Goal: Task Accomplishment & Management: Complete application form

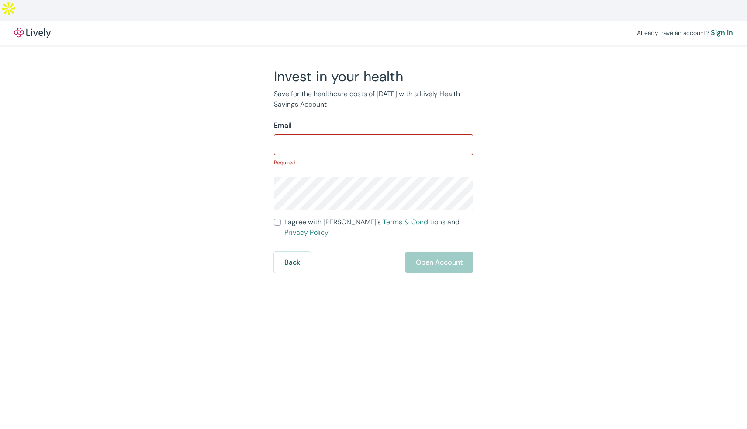
click at [279, 218] on input "I agree with Lively’s Terms & Conditions and Privacy Policy" at bounding box center [277, 221] width 7 height 7
checkbox input "true"
click at [306, 136] on input "Email" at bounding box center [373, 144] width 199 height 17
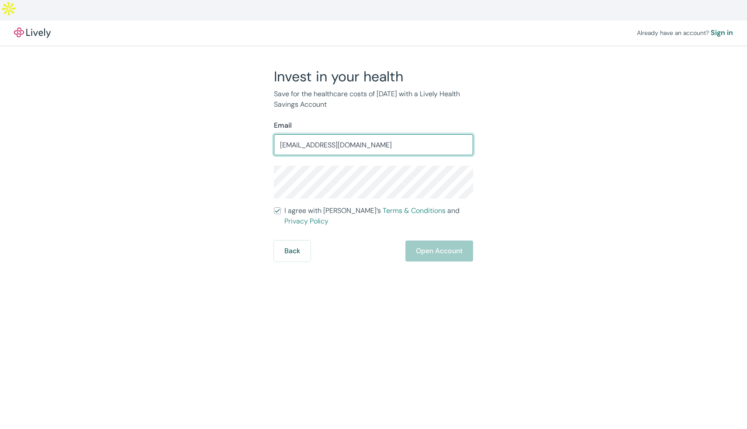
type input "[EMAIL_ADDRESS][DOMAIN_NAME]"
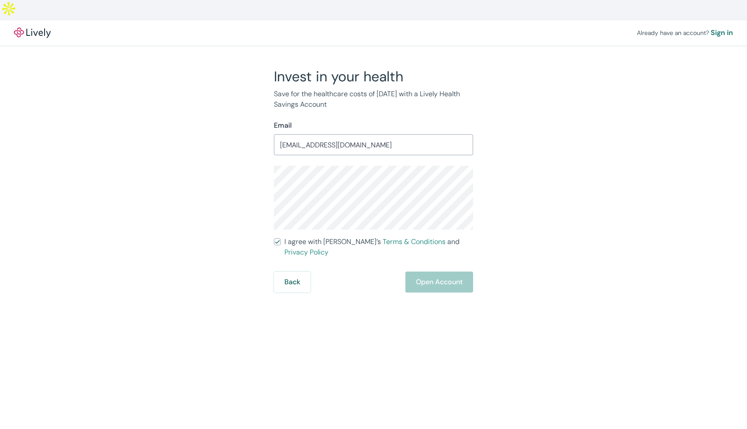
click at [451, 271] on button "Open Account" at bounding box center [439, 281] width 68 height 21
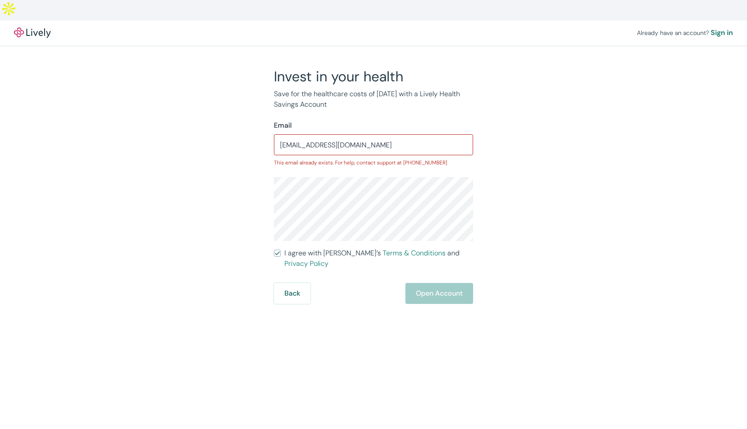
click at [703, 28] on div "Already have an account? Sign in" at bounding box center [685, 33] width 96 height 10
click at [715, 28] on div "Sign in" at bounding box center [722, 33] width 22 height 10
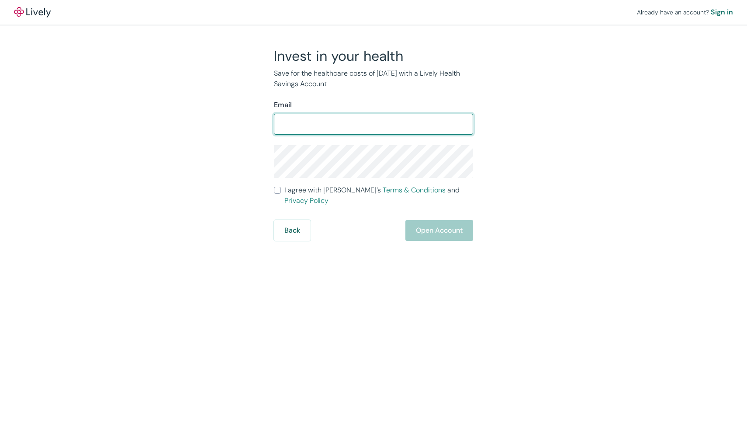
type input "[EMAIL_ADDRESS][DOMAIN_NAME]"
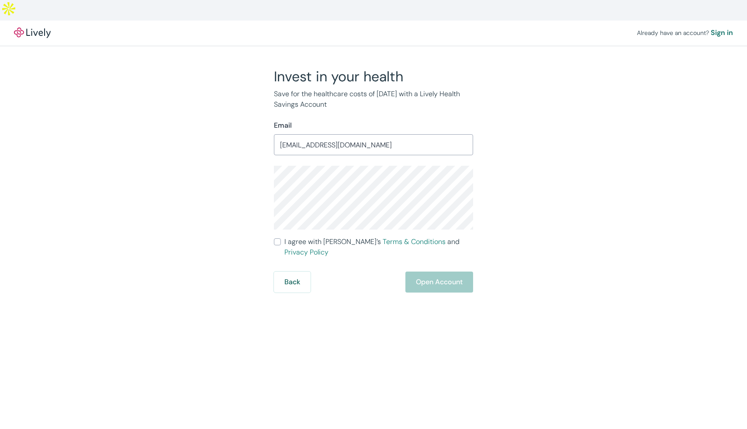
click at [277, 238] on input "I agree with Lively’s Terms & Conditions and Privacy Policy" at bounding box center [277, 241] width 7 height 7
checkbox input "true"
click at [425, 271] on button "Open Account" at bounding box center [439, 281] width 68 height 21
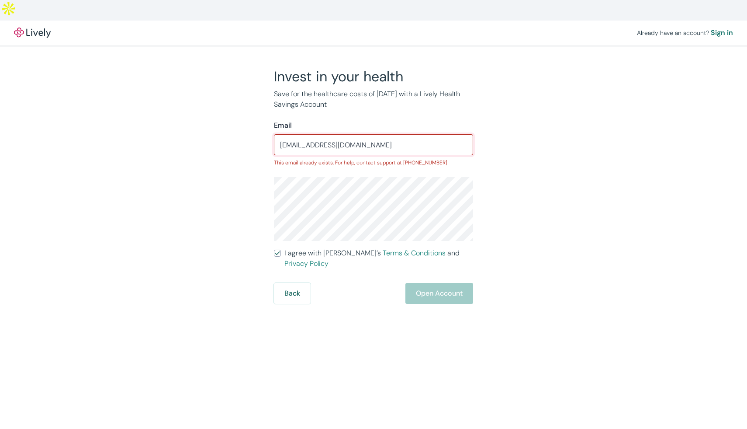
click at [350, 136] on input "[EMAIL_ADDRESS][DOMAIN_NAME]" at bounding box center [373, 144] width 199 height 17
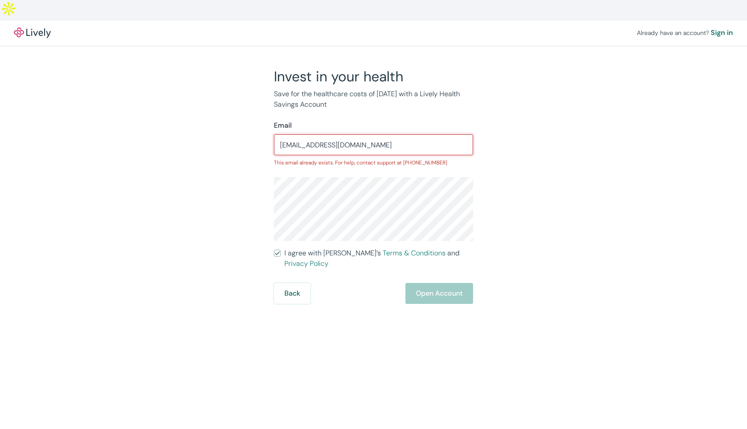
click at [350, 136] on input "[EMAIL_ADDRESS][DOMAIN_NAME]" at bounding box center [373, 144] width 199 height 17
click at [503, 148] on div "Invest in your health Save for the healthcare costs of [DATE] with a Lively Hea…" at bounding box center [368, 186] width 419 height 236
click at [372, 120] on div "Email" at bounding box center [373, 125] width 199 height 10
click at [364, 136] on input "Email" at bounding box center [373, 144] width 199 height 17
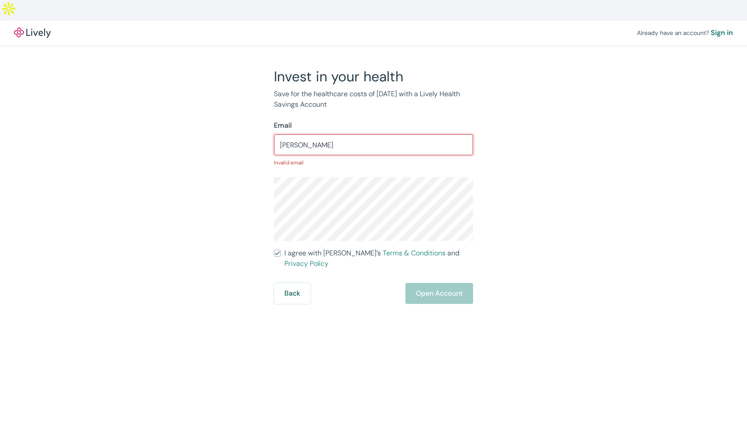
type input "[PERSON_NAME]"
